Goal: Transaction & Acquisition: Purchase product/service

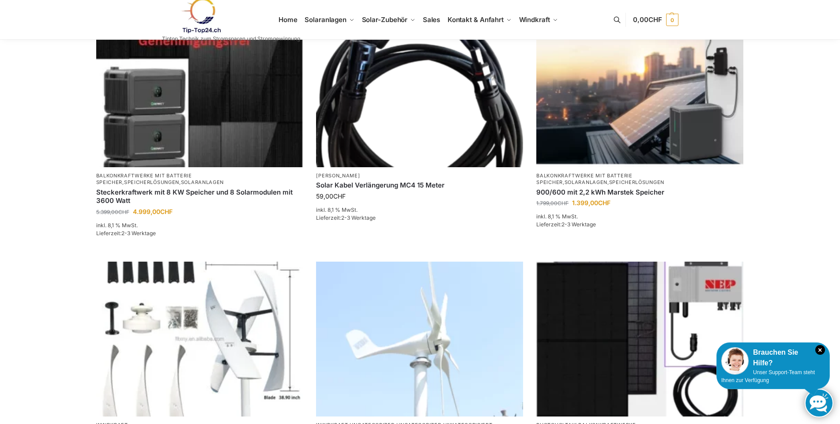
scroll to position [397, 0]
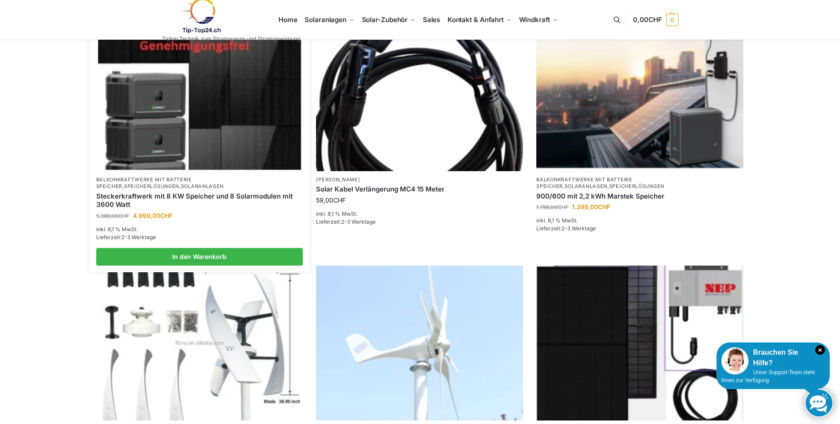
click at [205, 110] on img at bounding box center [199, 93] width 203 height 152
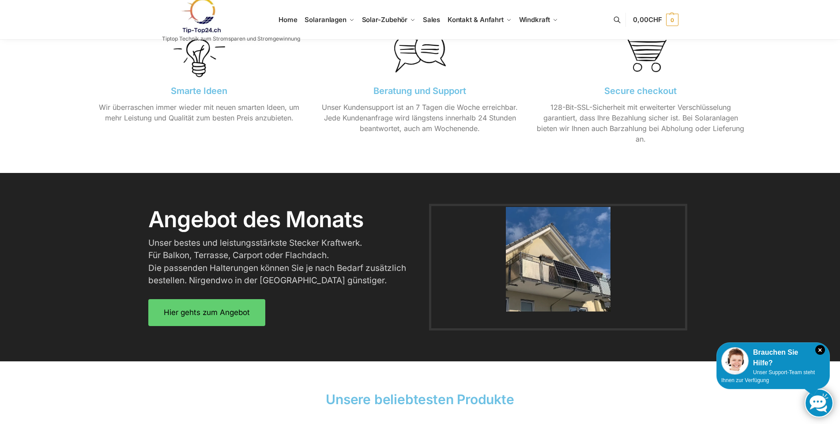
scroll to position [969, 0]
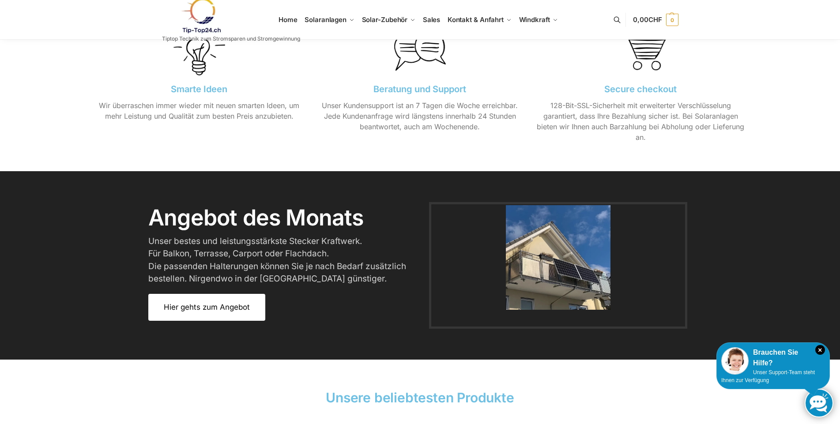
click at [224, 304] on span "Hier gehts zum Angebot" at bounding box center [207, 308] width 86 height 8
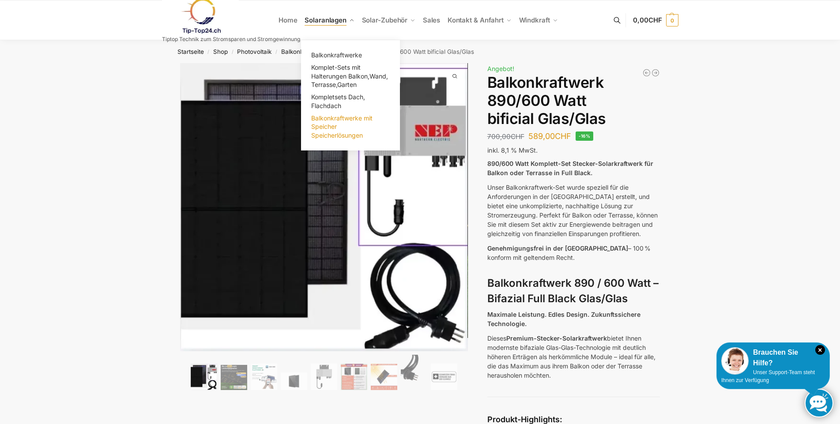
click at [329, 124] on span "Balkonkraftwerke mit Speicher Speicherlösungen" at bounding box center [341, 126] width 61 height 25
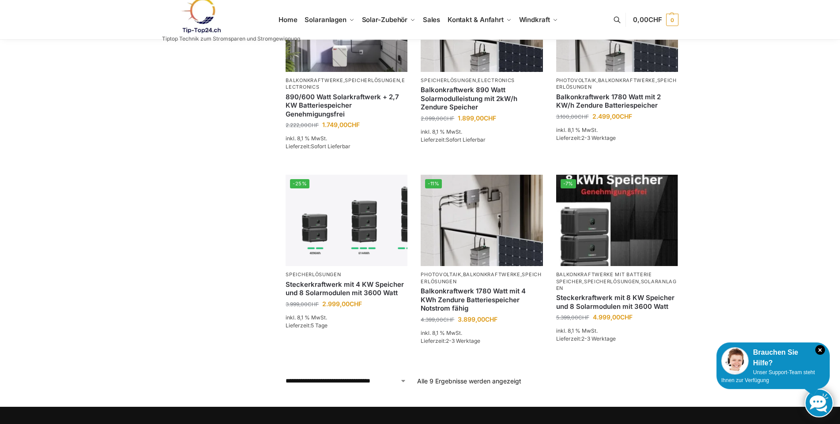
scroll to position [353, 0]
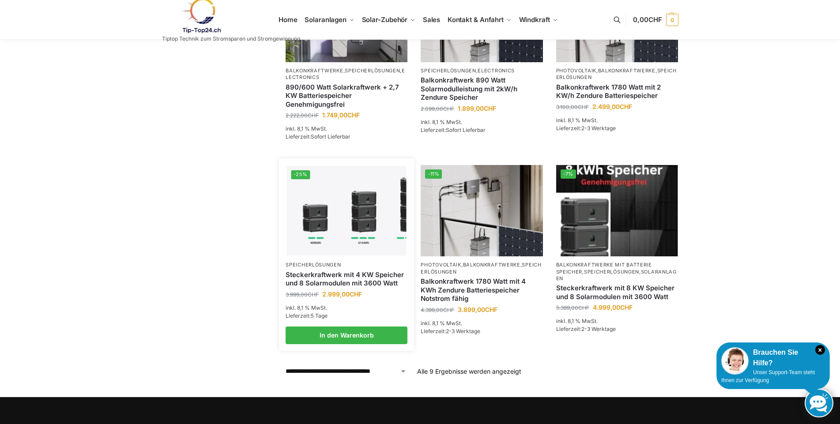
click at [352, 224] on img at bounding box center [347, 211] width 120 height 90
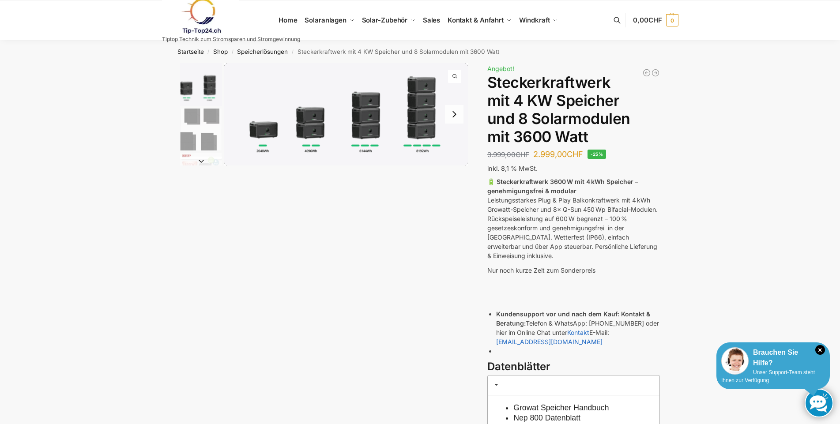
click at [777, 367] on div "Brauchen Sie Hilfe?" at bounding box center [773, 357] width 104 height 21
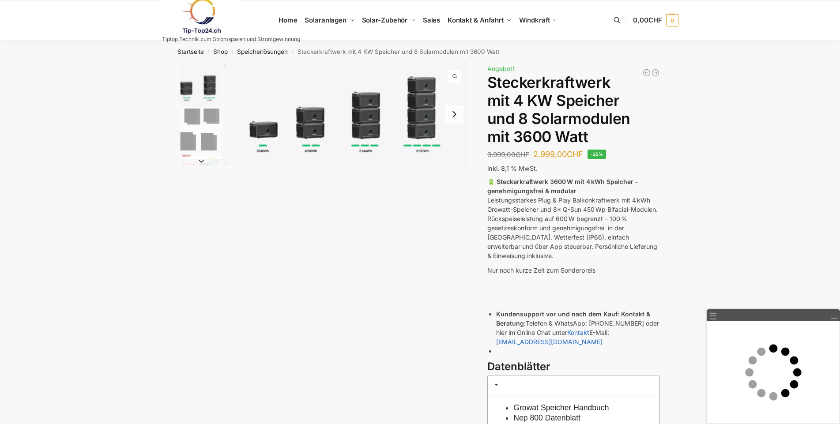
click at [203, 116] on img "2 / 9" at bounding box center [201, 130] width 42 height 42
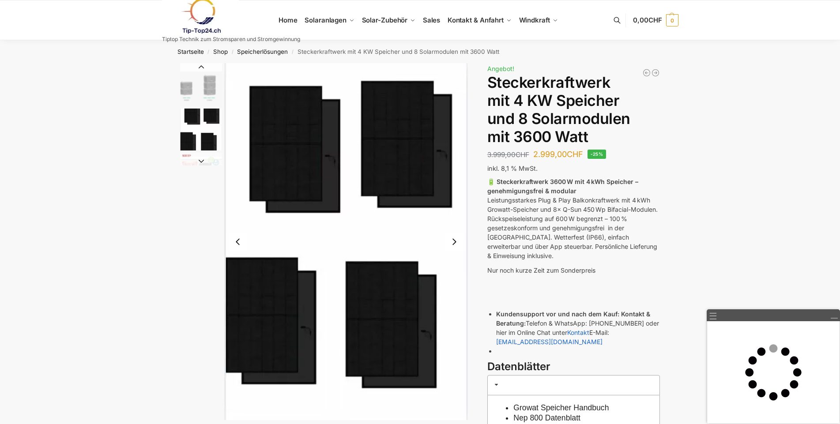
click at [456, 238] on button "Next slide" at bounding box center [454, 242] width 19 height 19
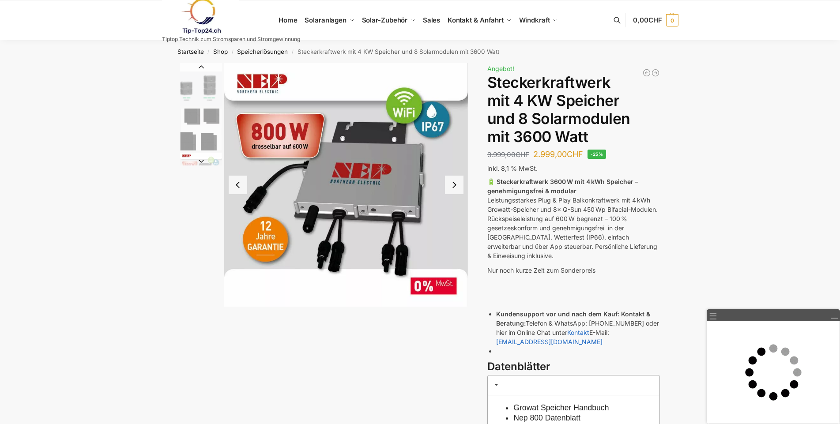
click at [458, 189] on button "Next slide" at bounding box center [454, 185] width 19 height 19
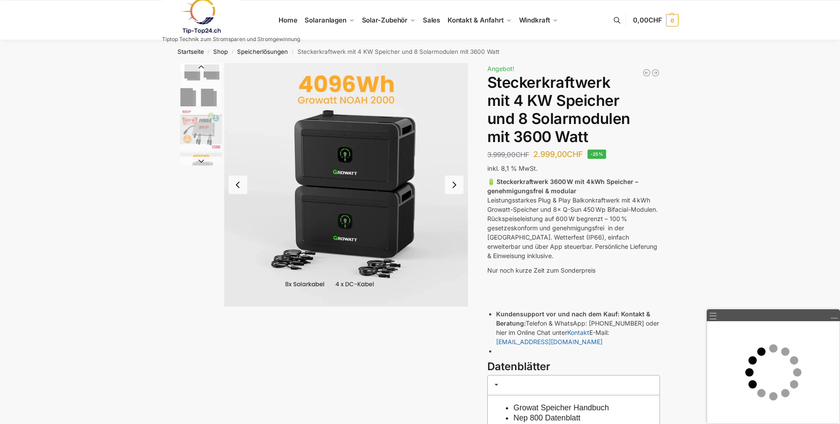
click at [454, 188] on button "Next slide" at bounding box center [454, 185] width 19 height 19
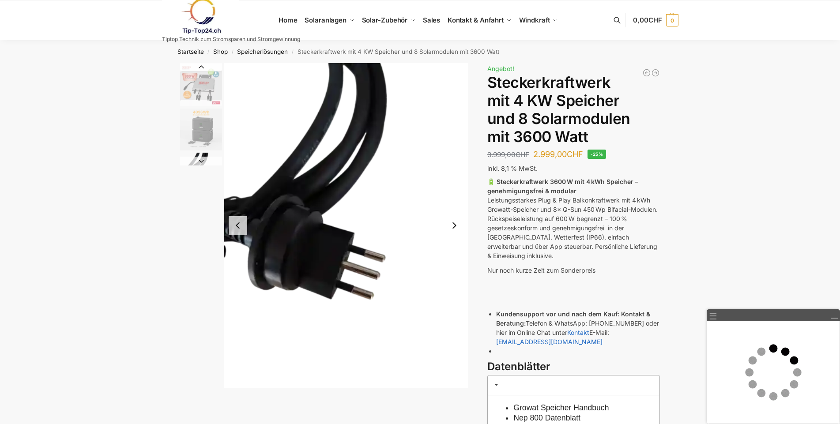
click at [235, 228] on button "Previous slide" at bounding box center [238, 225] width 19 height 19
